Goal: Transaction & Acquisition: Purchase product/service

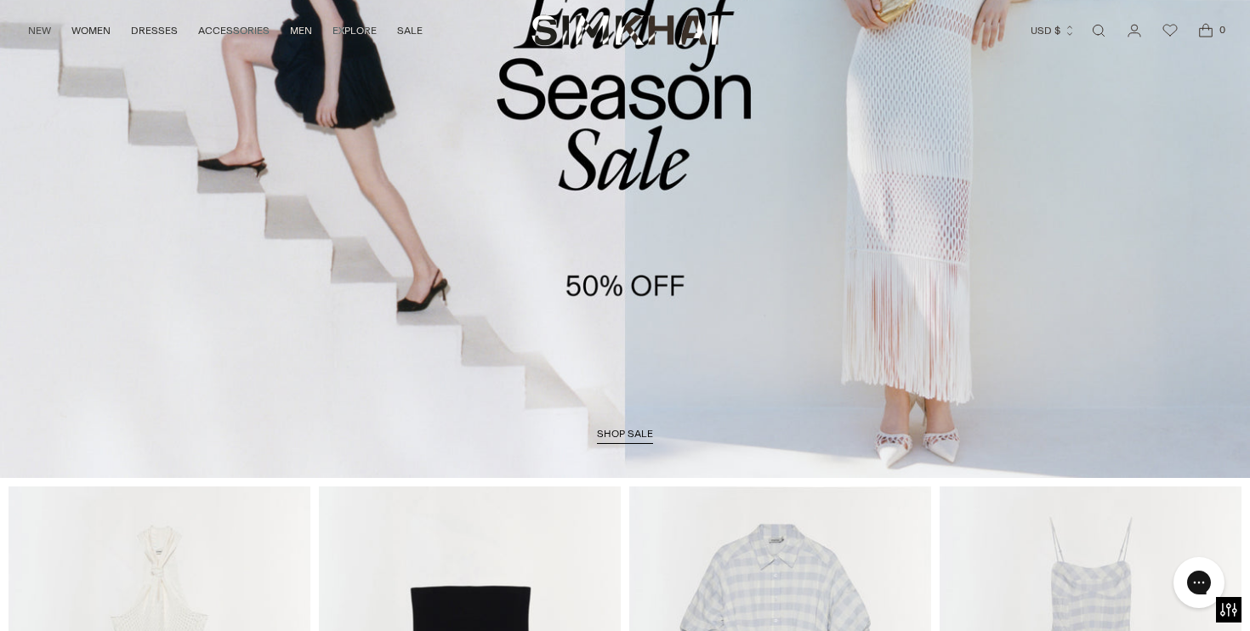
scroll to position [404, 0]
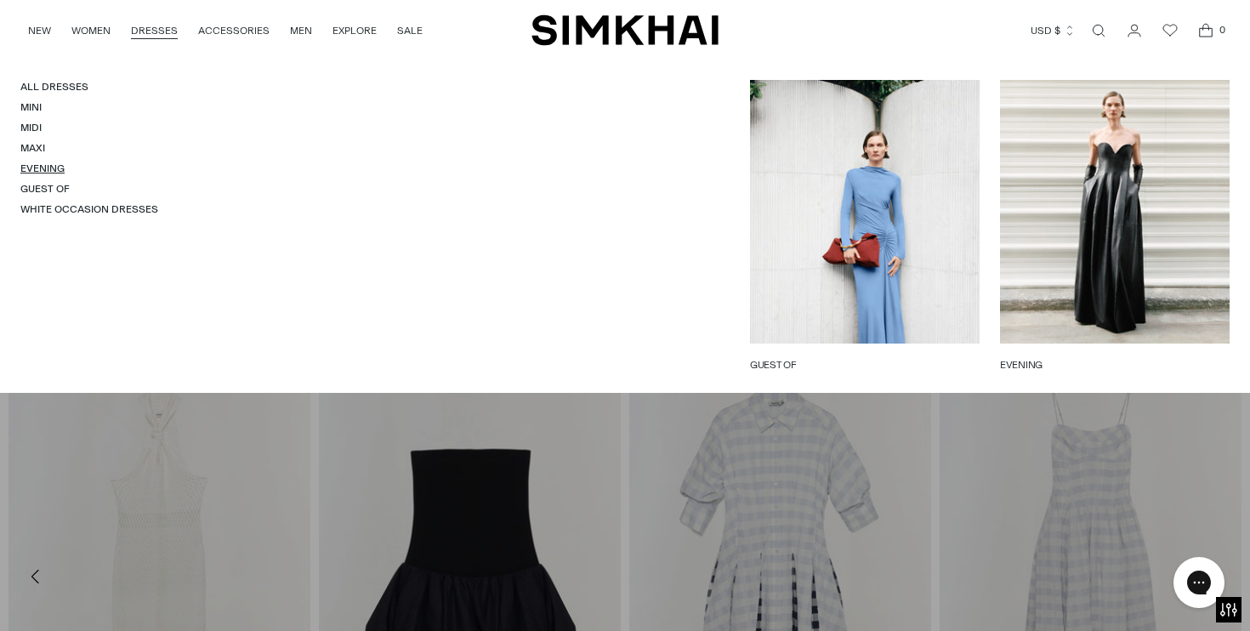
click at [41, 170] on link "Evening" at bounding box center [42, 168] width 44 height 12
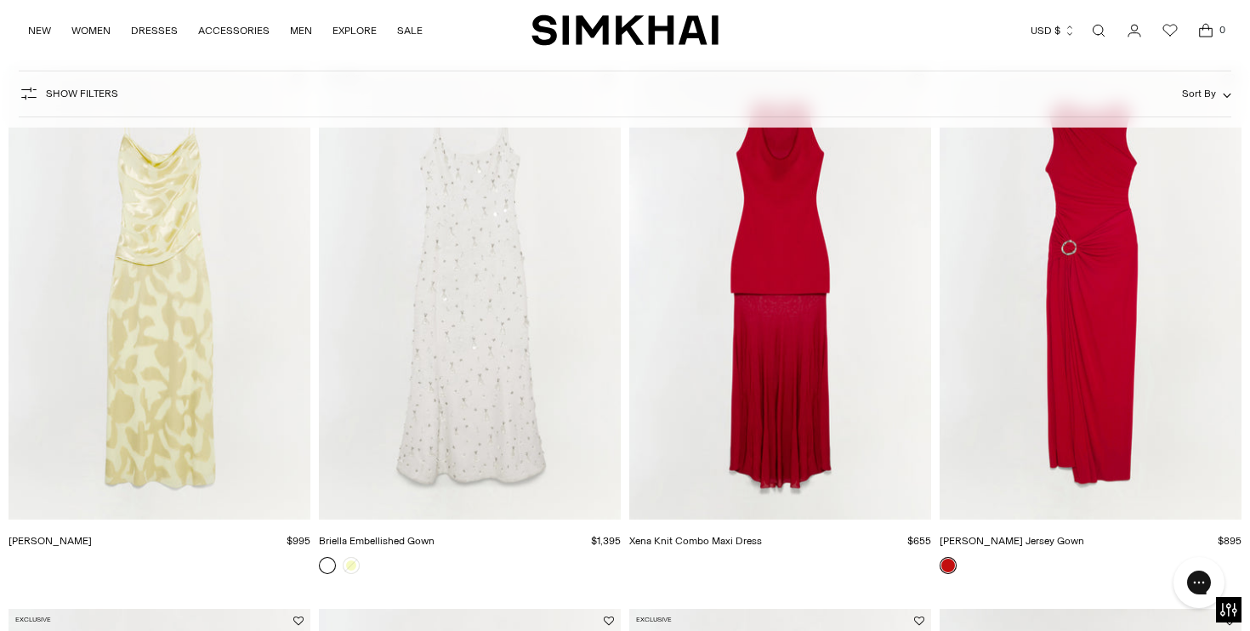
scroll to position [1763, 0]
